Goal: Task Accomplishment & Management: Manage account settings

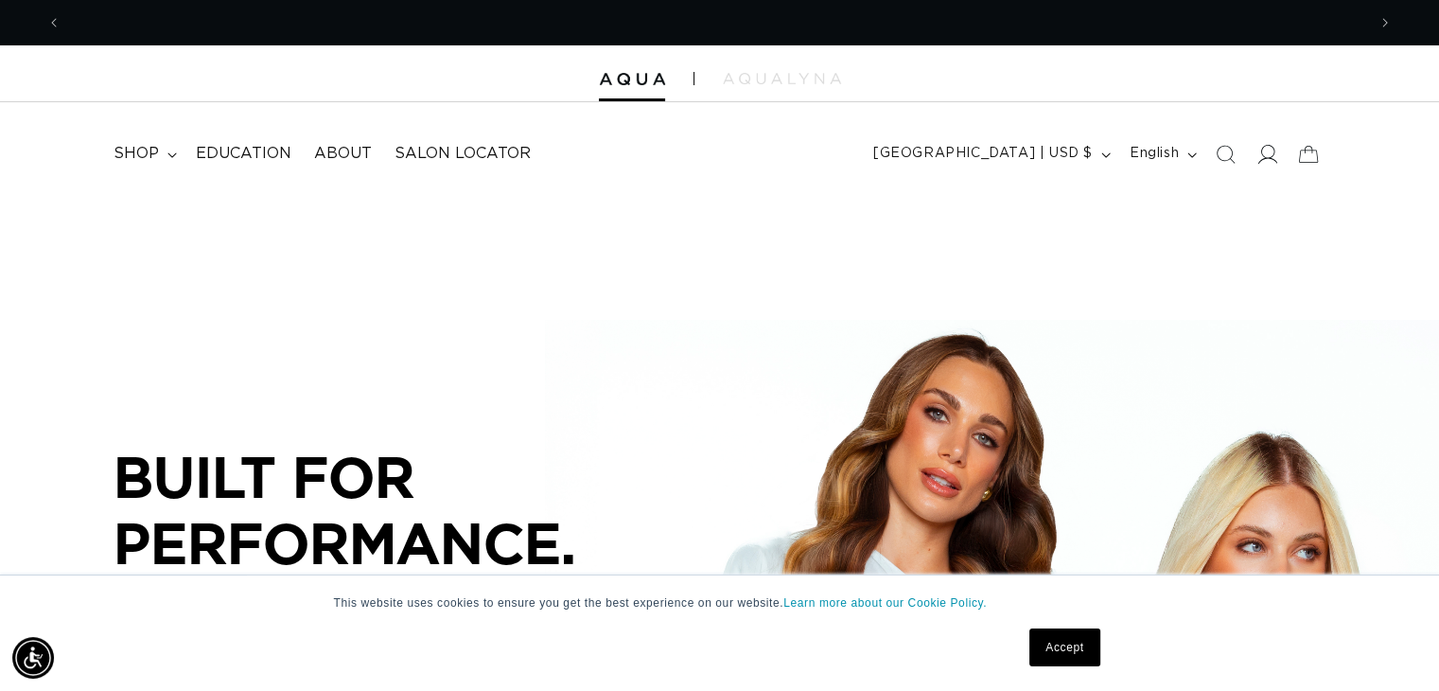
scroll to position [0, 1305]
click at [1271, 159] on icon at bounding box center [1267, 154] width 20 height 20
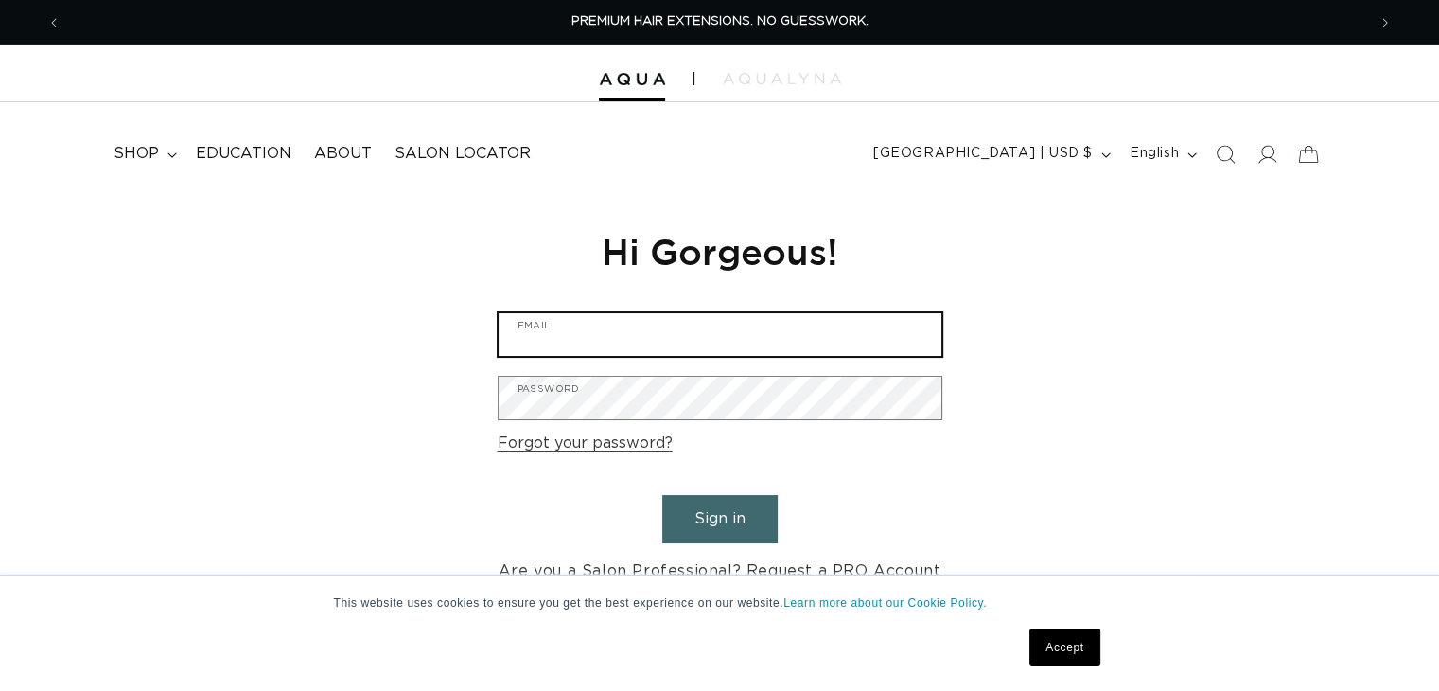
click at [575, 338] on input "Email" at bounding box center [720, 334] width 443 height 43
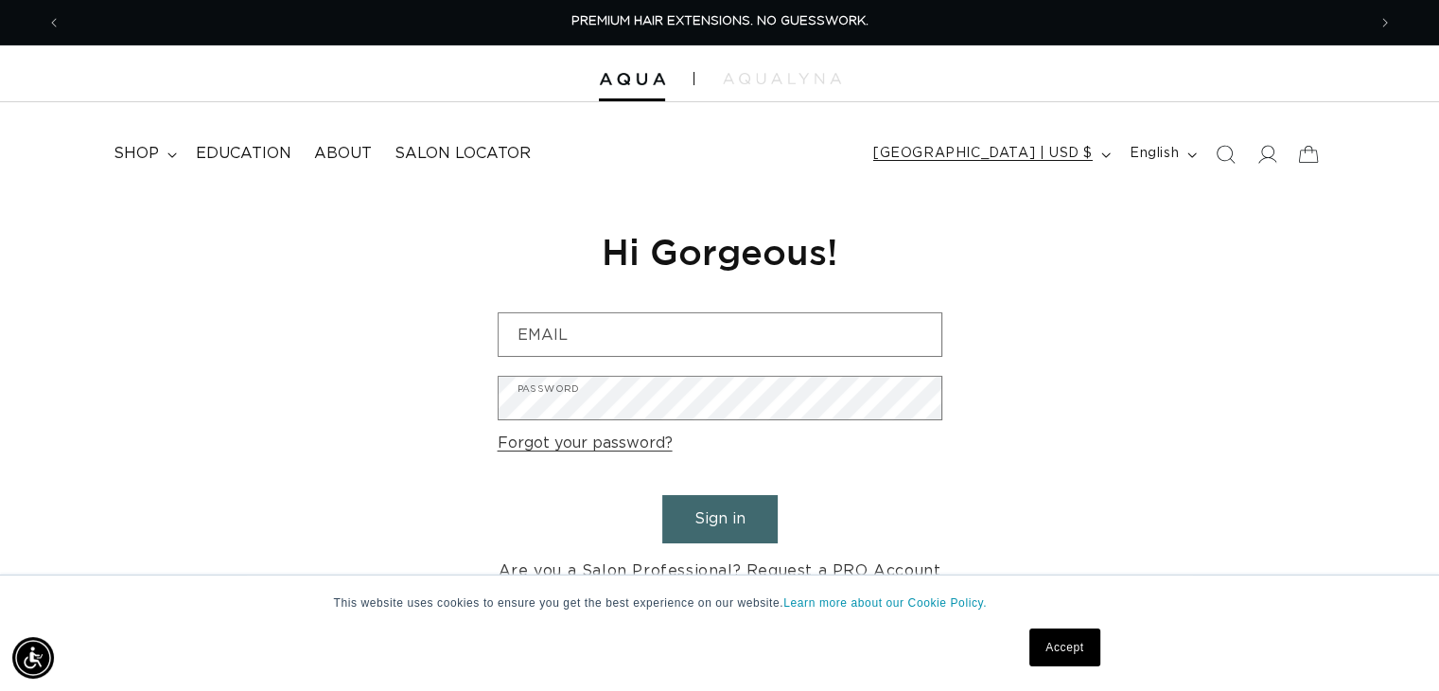
click at [1102, 155] on icon "button" at bounding box center [1106, 155] width 9 height 6
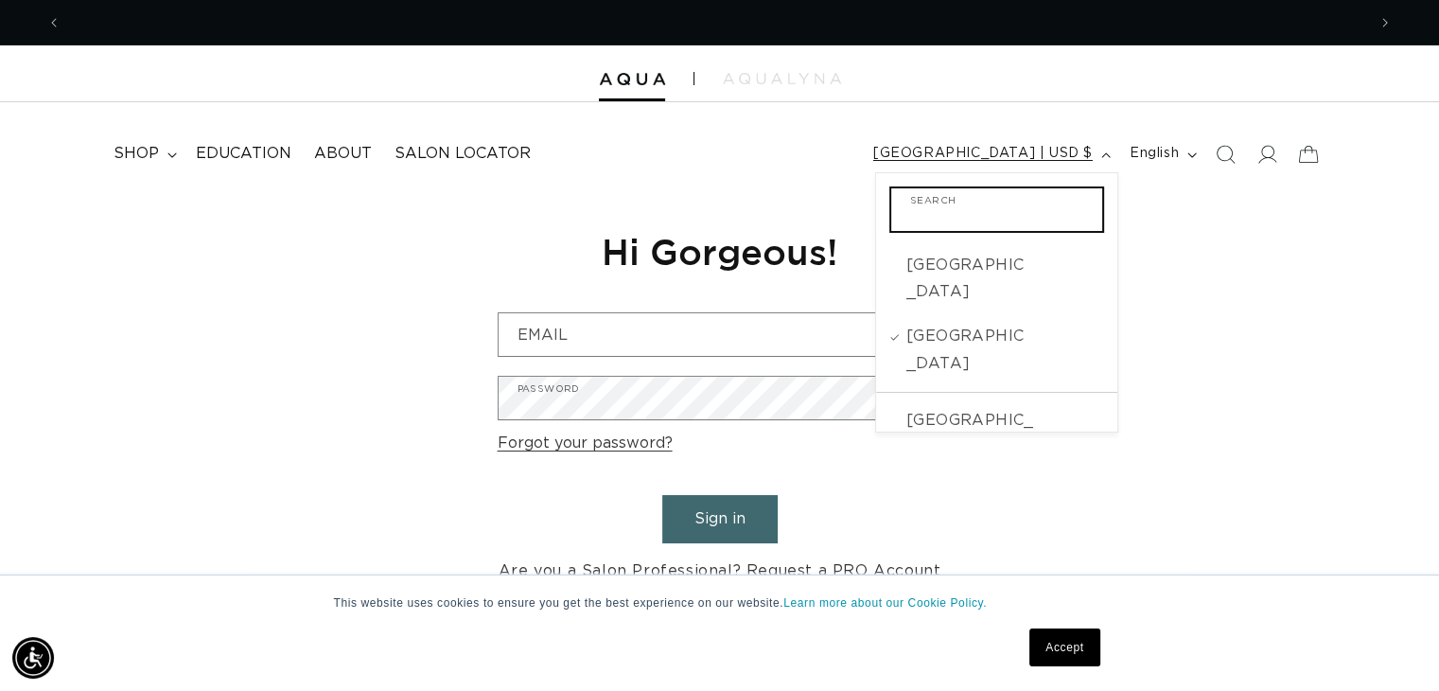
scroll to position [0, 1305]
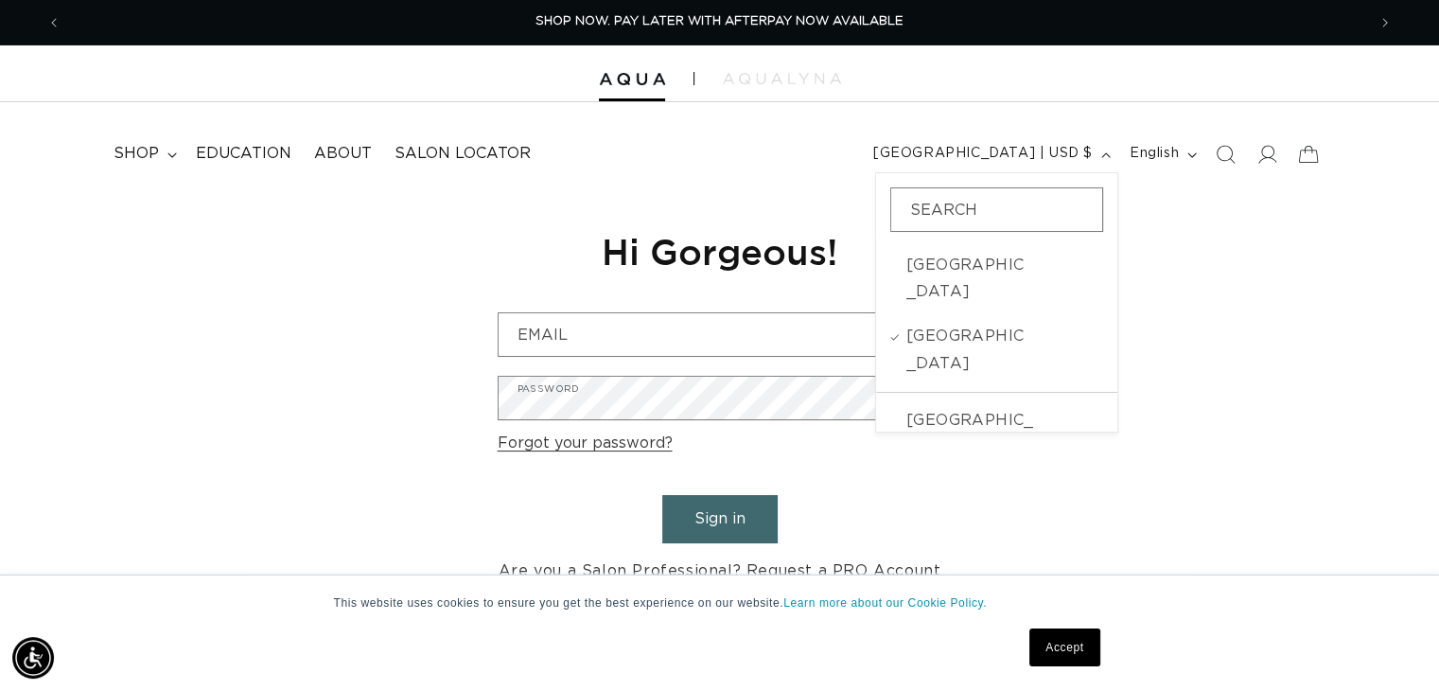
click at [1191, 242] on div "Reset your password We will send you an email to reset your password Email Subm…" at bounding box center [719, 406] width 1439 height 425
